Goal: Information Seeking & Learning: Learn about a topic

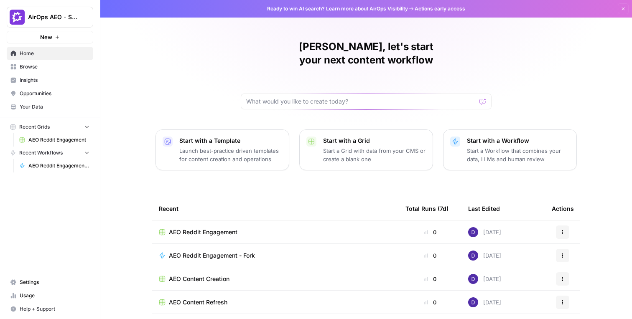
click at [49, 75] on link "Insights" at bounding box center [50, 80] width 87 height 13
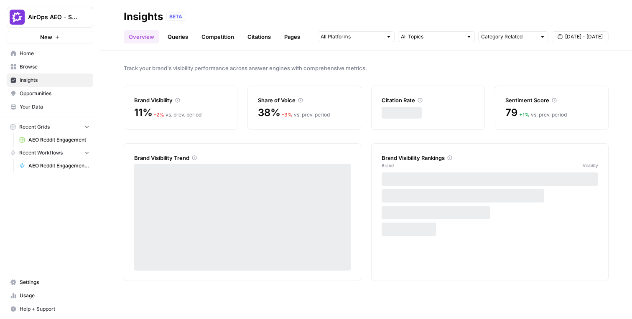
click at [280, 43] on header "Insights BETA Overview Queries Competition Citations Pages Category Related [DA…" at bounding box center [366, 25] width 532 height 51
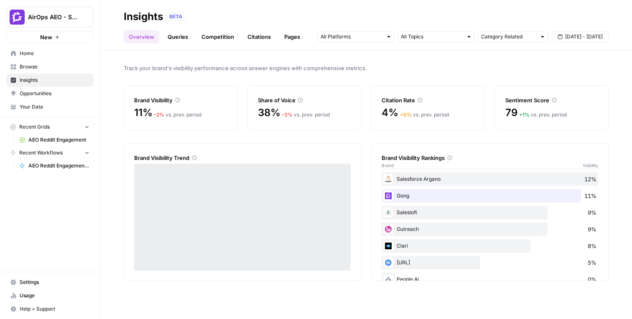
click at [294, 33] on link "Pages" at bounding box center [292, 36] width 26 height 13
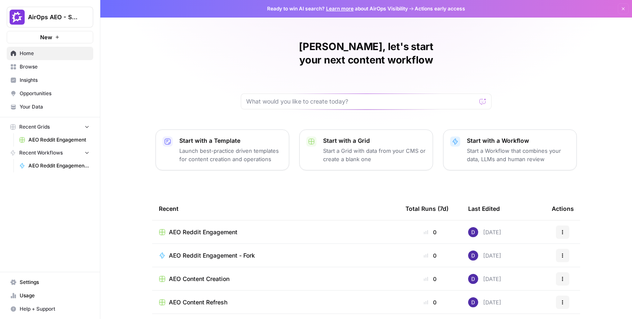
click at [58, 25] on button "AirOps AEO - Single Brand (Gong)" at bounding box center [50, 17] width 87 height 21
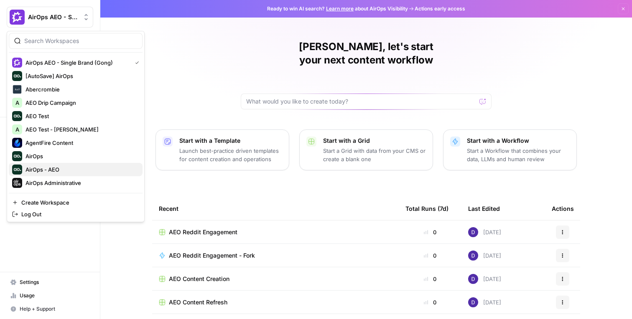
click at [46, 165] on span "AirOps - AEO" at bounding box center [80, 169] width 110 height 8
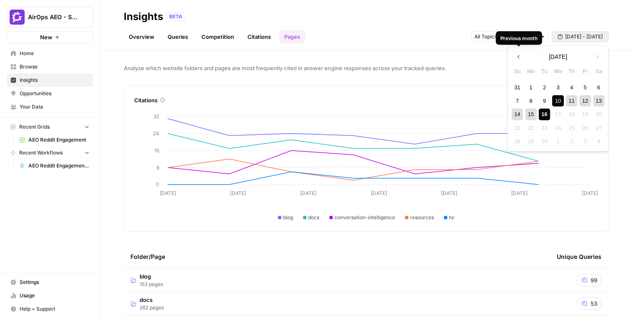
click at [399, 36] on span "[DATE] - [DATE]" at bounding box center [584, 37] width 38 height 8
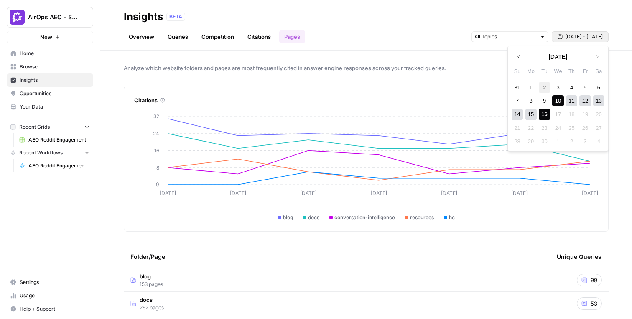
click at [399, 84] on div "2" at bounding box center [544, 87] width 11 height 11
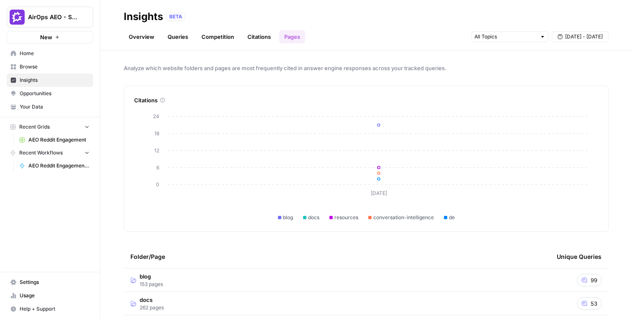
click at [399, 35] on span "[DATE] - [DATE]" at bounding box center [584, 37] width 38 height 8
click at [399, 86] on div "31" at bounding box center [517, 87] width 11 height 11
click at [399, 154] on div "6" at bounding box center [598, 155] width 11 height 11
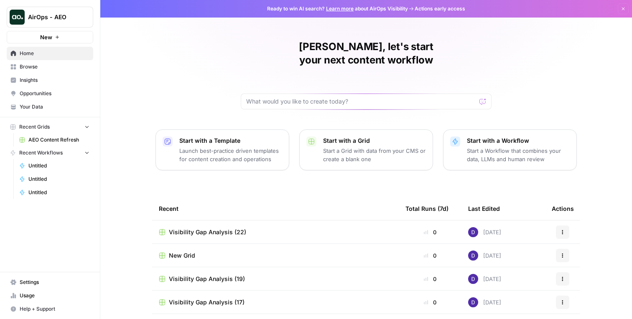
click at [31, 80] on span "Insights" at bounding box center [55, 80] width 70 height 8
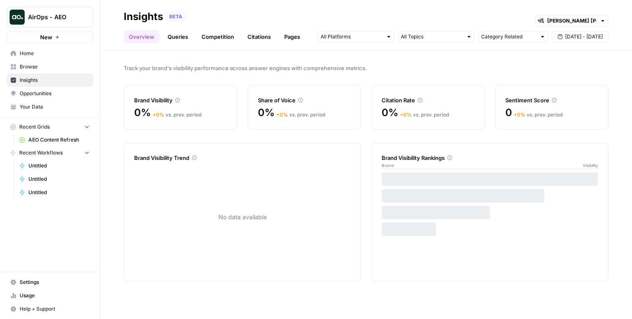
click at [299, 30] on div "Overview Queries Competition Citations Pages Category Related Sep 10 - Sep 16" at bounding box center [366, 33] width 485 height 20
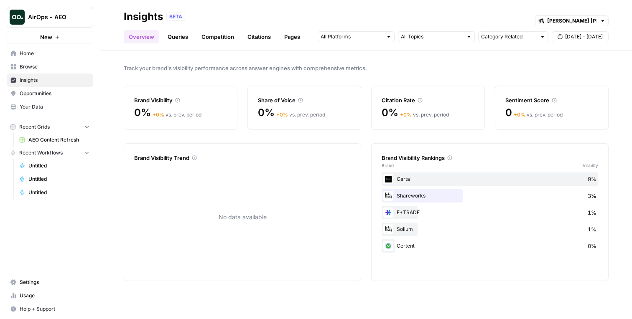
click at [298, 32] on link "Pages" at bounding box center [292, 36] width 26 height 13
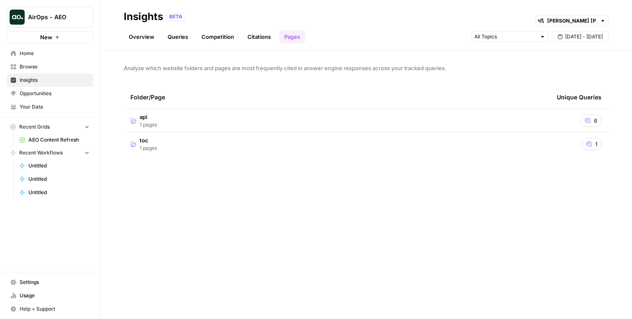
click at [249, 126] on td "api 1 pages" at bounding box center [337, 120] width 426 height 23
click at [288, 77] on div "Analyze which website folders and pages are most frequently cited in answer eng…" at bounding box center [366, 185] width 532 height 269
click at [257, 163] on td "toc 1 pages" at bounding box center [337, 167] width 426 height 23
click at [39, 107] on span "Your Data" at bounding box center [55, 107] width 70 height 8
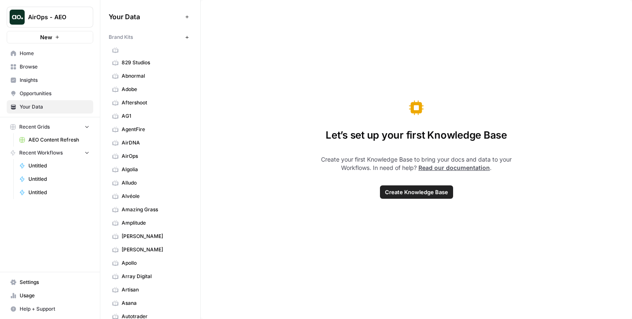
click at [35, 279] on span "Settings" at bounding box center [55, 283] width 70 height 8
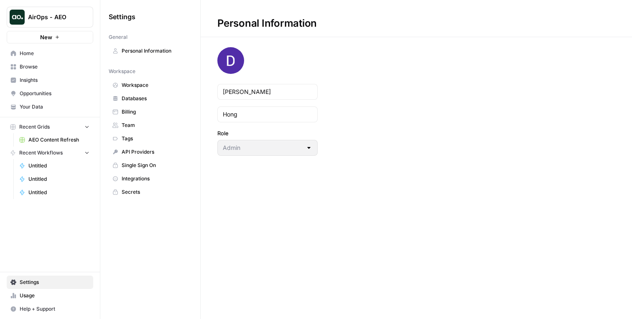
click at [137, 88] on span "Workspace" at bounding box center [155, 85] width 66 height 8
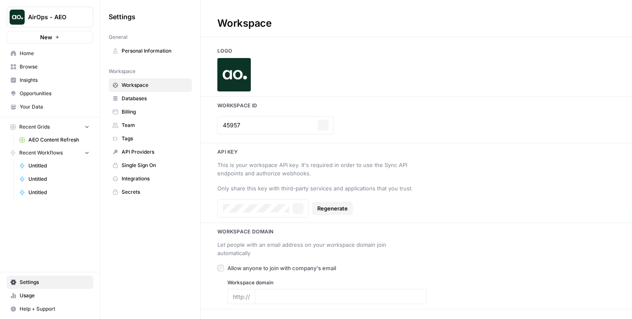
type input "www.airops.com"
click at [318, 120] on button "Copy" at bounding box center [323, 125] width 11 height 11
click at [36, 74] on link "Insights" at bounding box center [50, 80] width 87 height 13
